Goal: Task Accomplishment & Management: Use online tool/utility

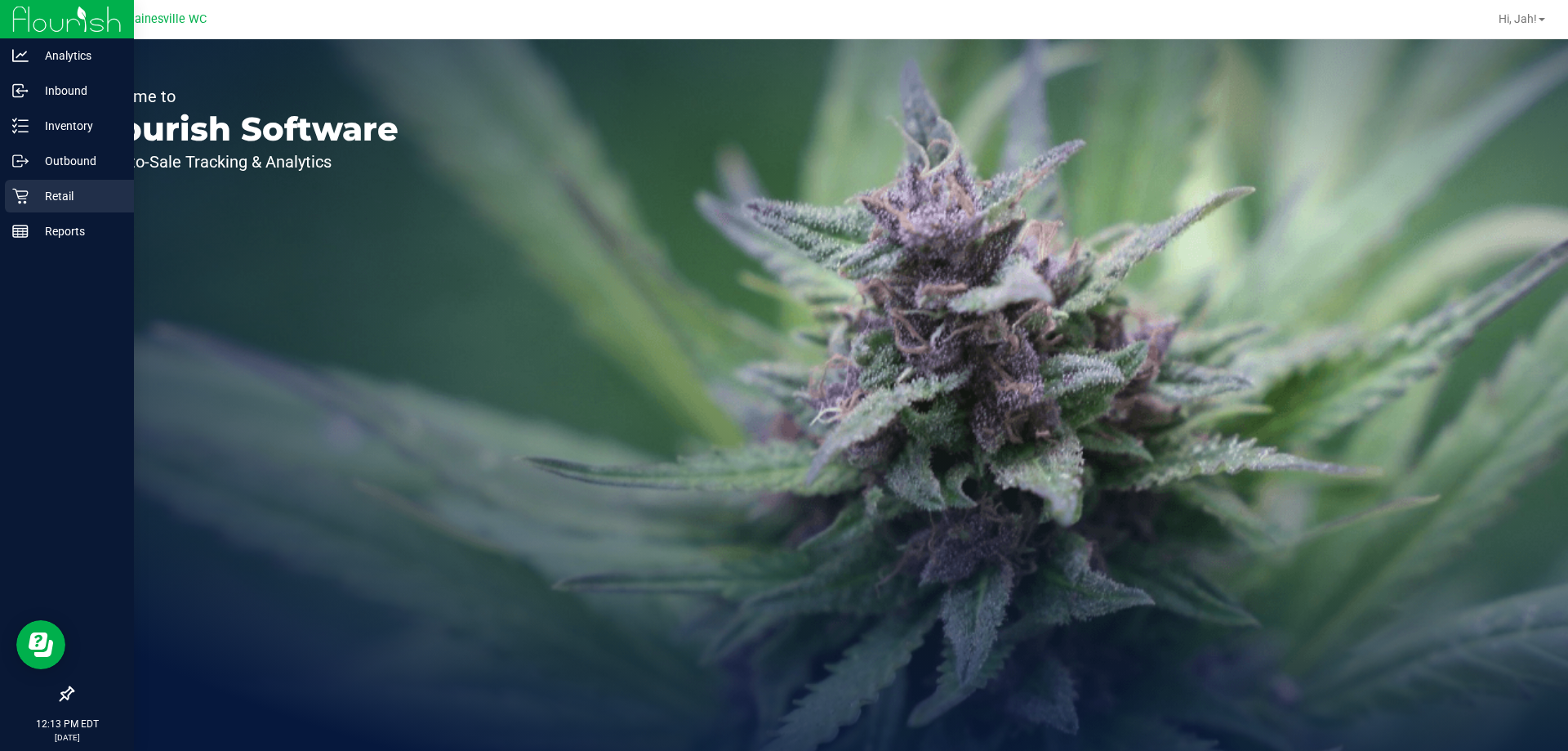
click at [49, 198] on p "Retail" at bounding box center [77, 196] width 98 height 19
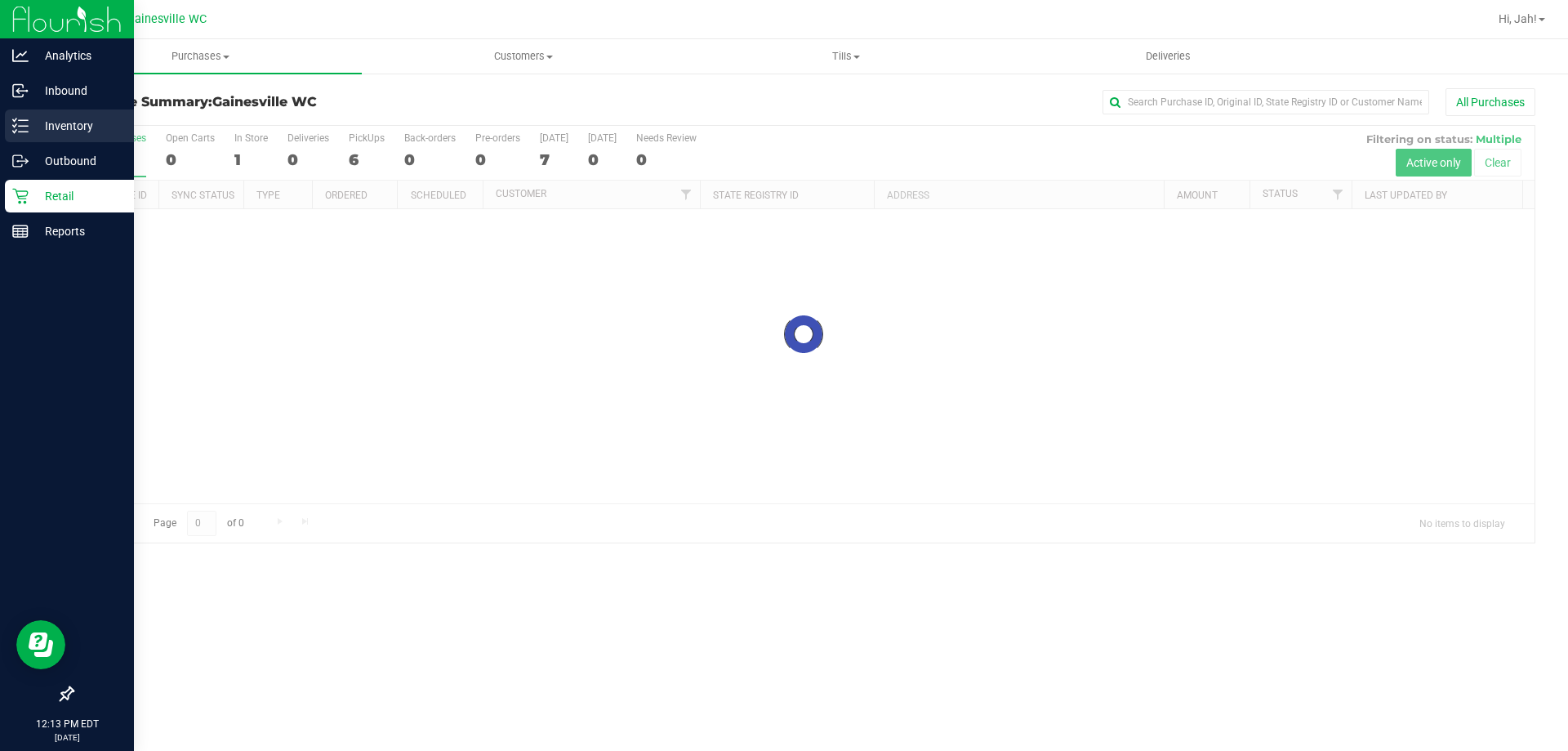
click at [9, 132] on div "Inventory" at bounding box center [69, 126] width 129 height 33
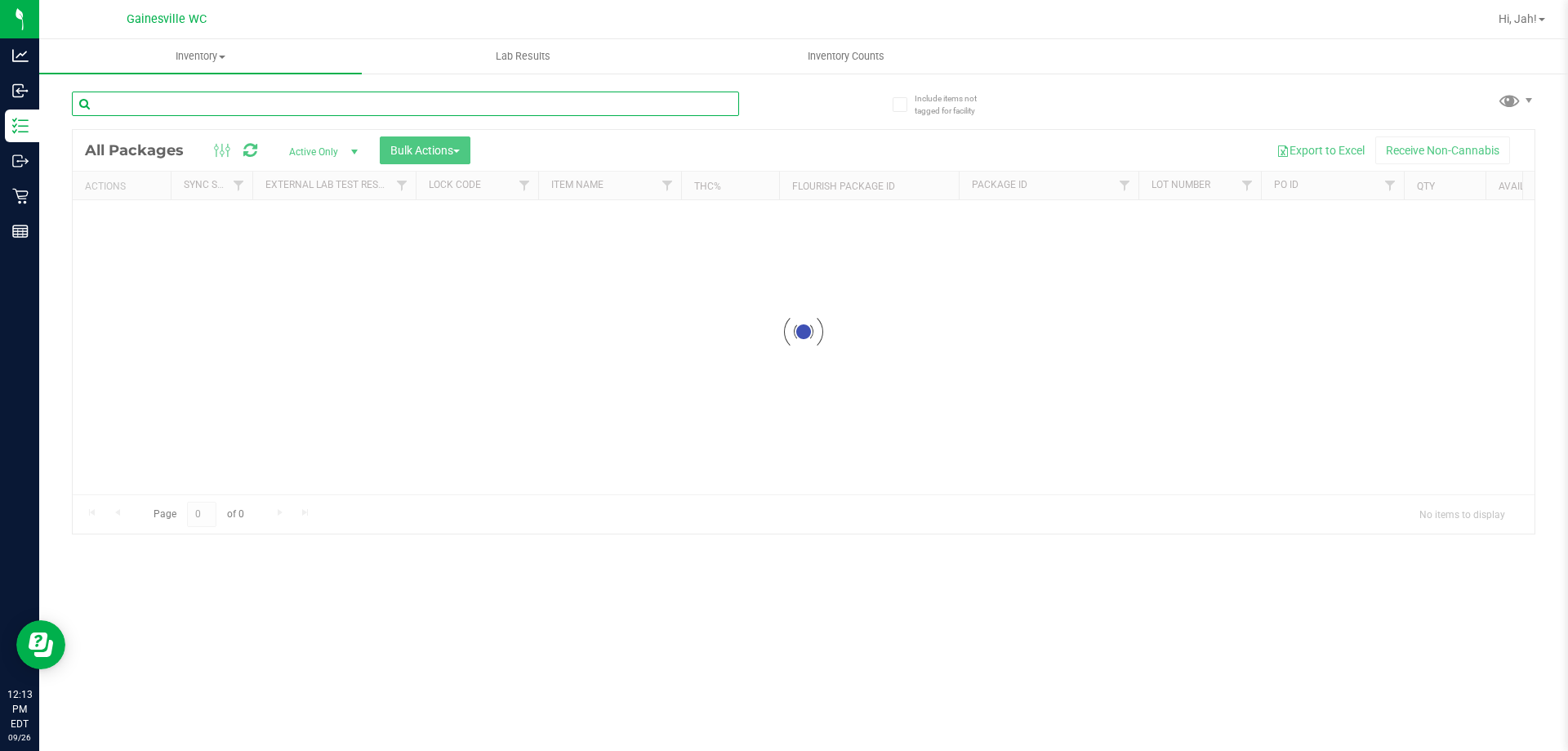
click at [203, 104] on input "text" at bounding box center [406, 103] width 668 height 25
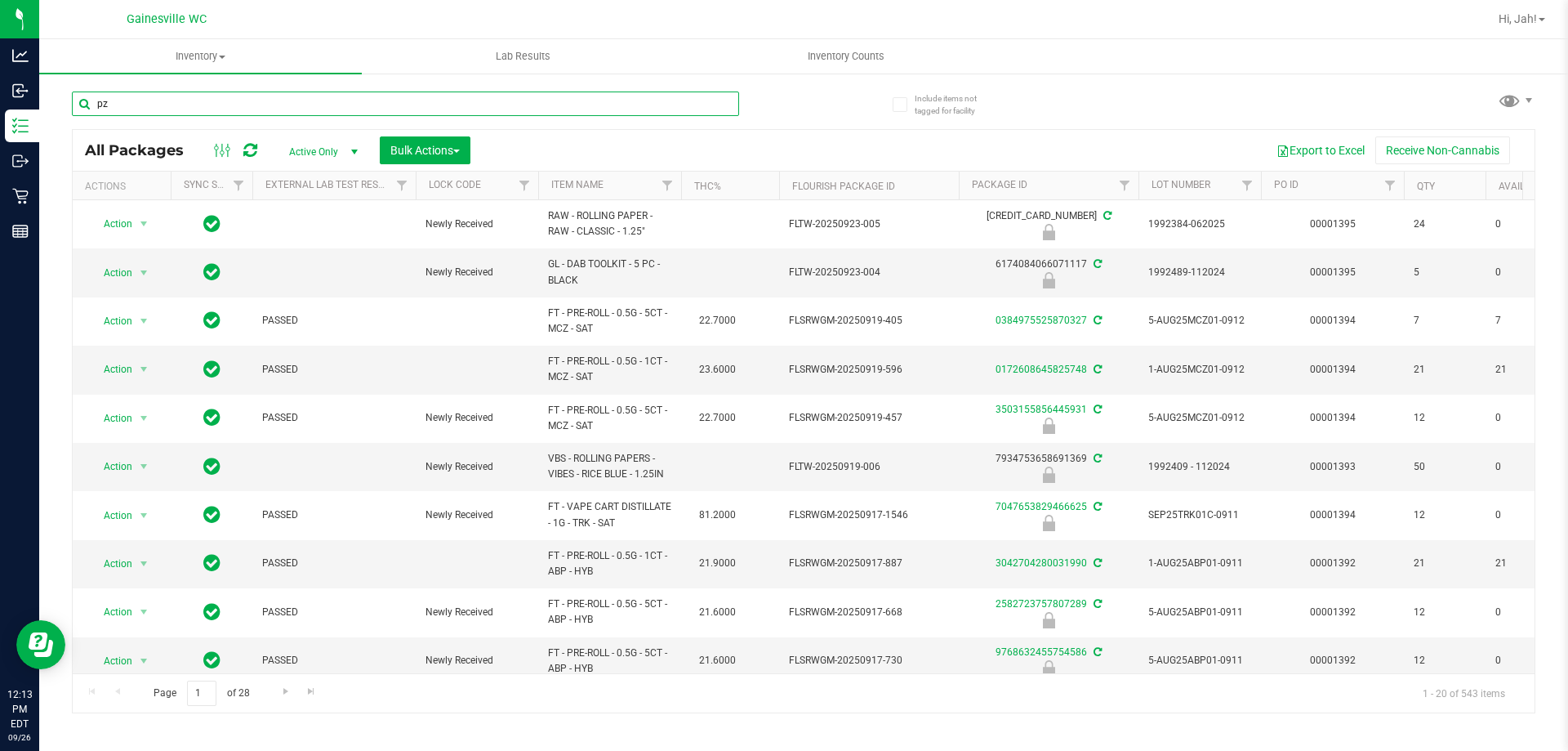
type input "pzt"
